Goal: Navigation & Orientation: Find specific page/section

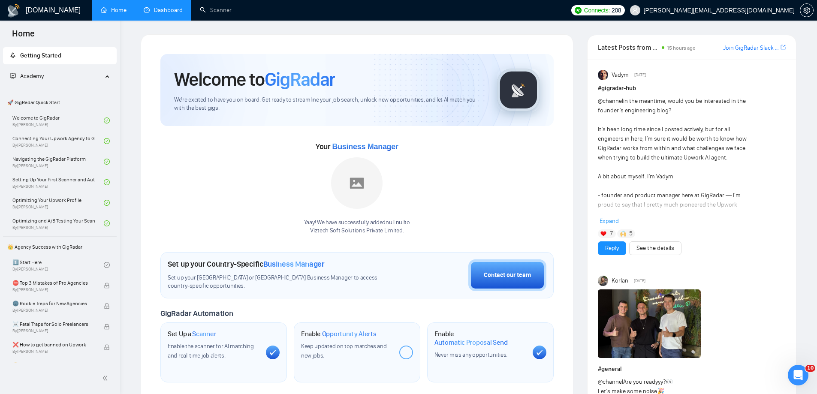
click at [168, 9] on link "Dashboard" at bounding box center [163, 9] width 39 height 7
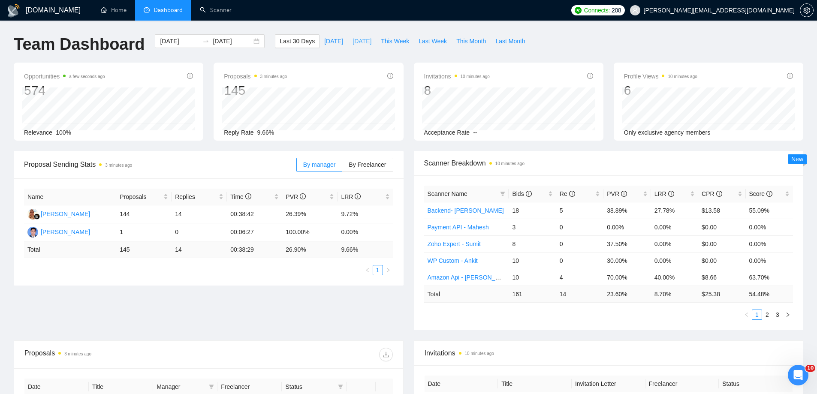
click at [352, 41] on span "[DATE]" at bounding box center [361, 40] width 19 height 9
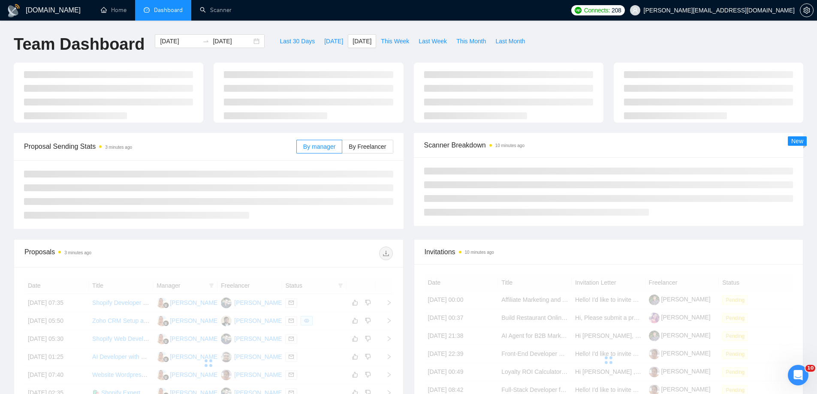
type input "[DATE]"
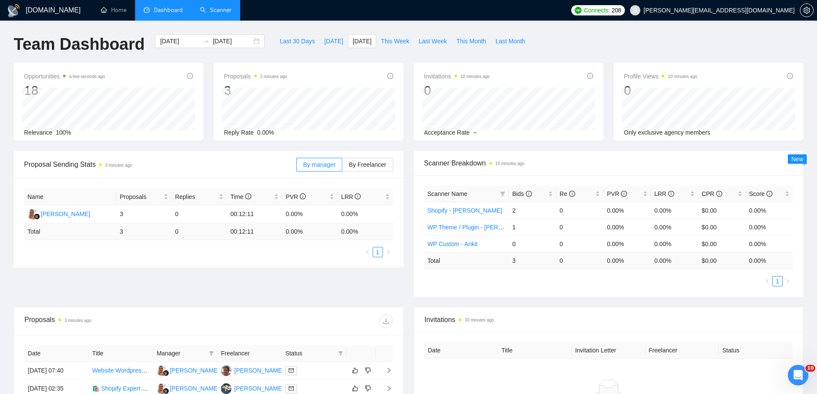
click at [214, 9] on link "Scanner" at bounding box center [216, 9] width 32 height 7
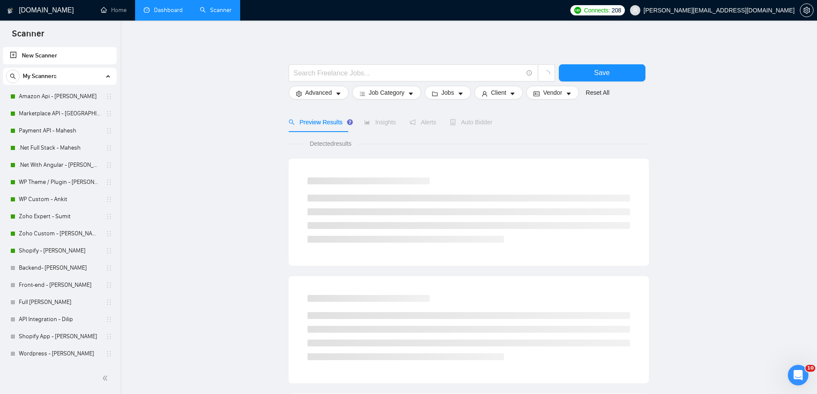
click at [170, 14] on link "Dashboard" at bounding box center [163, 9] width 39 height 7
